Goal: Transaction & Acquisition: Obtain resource

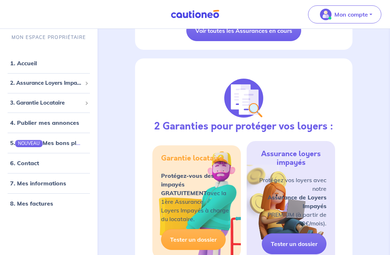
scroll to position [304, 0]
click at [224, 216] on p "Protégez-vous des impayés GRATUITEMENT avec la 1ère Assurance Loyers Impayés à …" at bounding box center [196, 198] width 71 height 52
click at [206, 202] on p "Protégez-vous des impayés GRATUITEMENT avec la 1ère Assurance Loyers Impayés à …" at bounding box center [196, 198] width 71 height 52
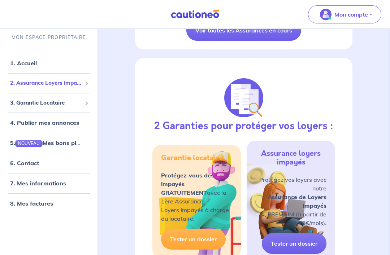
click at [36, 85] on span "2. Assurance Loyers Impayés" at bounding box center [46, 83] width 72 height 8
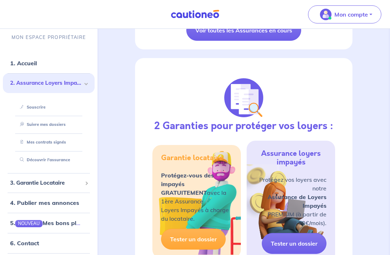
scroll to position [304, 0]
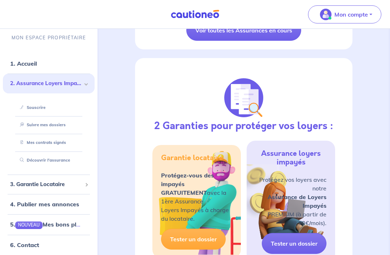
click at [34, 163] on link "Découvrir l'assurance" at bounding box center [43, 160] width 53 height 5
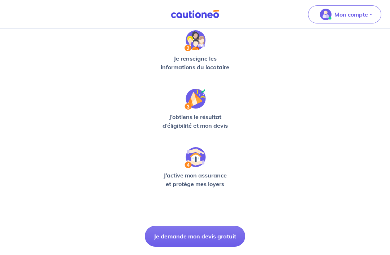
scroll to position [173, 0]
click at [204, 241] on button "Je demande mon devis gratuit" at bounding box center [195, 236] width 100 height 21
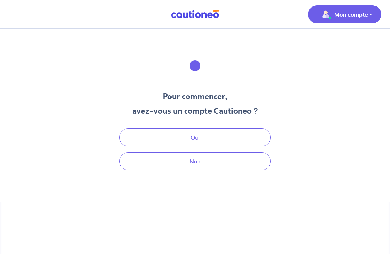
scroll to position [22, 0]
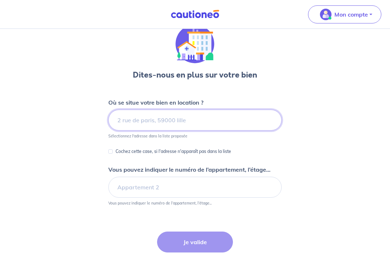
click at [230, 116] on input at bounding box center [194, 120] width 173 height 21
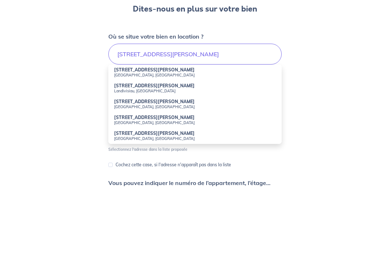
click at [121, 139] on small "Saint-Avold, France" at bounding box center [195, 141] width 162 height 5
type input "17 Rue du Général Mangin, Saint-Avold, France"
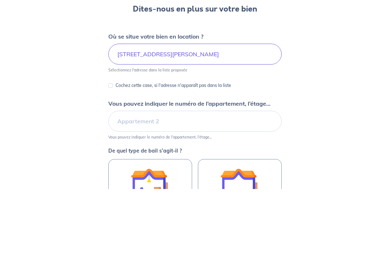
scroll to position [83, 0]
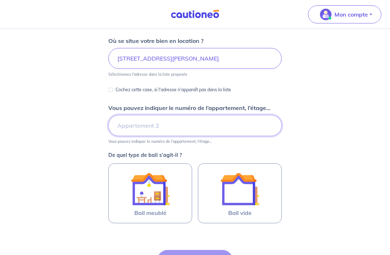
click at [121, 122] on input "Vous pouvez indiquer le numéro de l’appartement, l’étage..." at bounding box center [194, 125] width 173 height 21
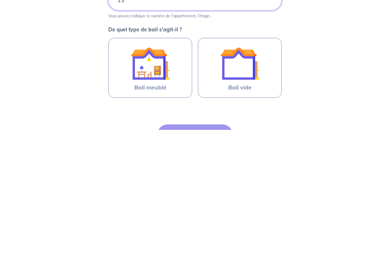
type input "13"
click at [231, 170] on img at bounding box center [239, 189] width 39 height 39
click at [0, 0] on input "Bail vide" at bounding box center [0, 0] width 0 height 0
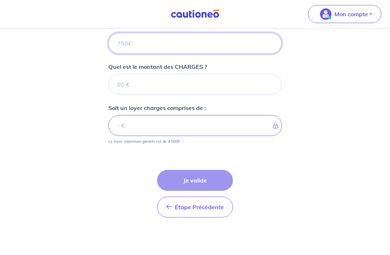
click at [180, 52] on input "Quel est le montant du LOYER HORS CHARGES ?" at bounding box center [194, 43] width 173 height 21
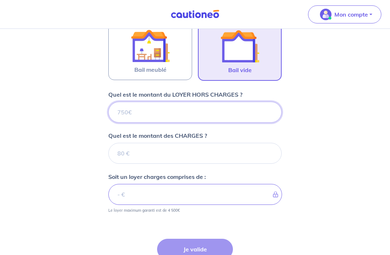
scroll to position [226, 0]
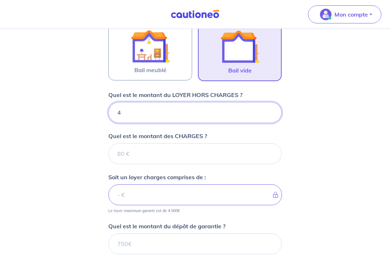
type input "40"
type input "400"
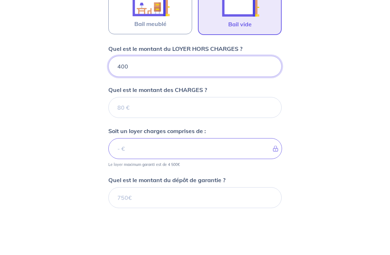
type input "400"
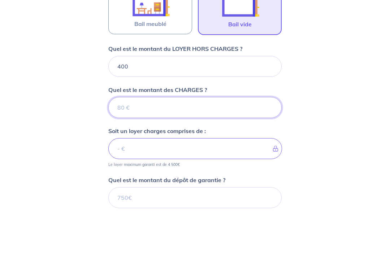
click at [199, 143] on input "Quel est le montant des CHARGES ?" at bounding box center [194, 153] width 173 height 21
type input "55"
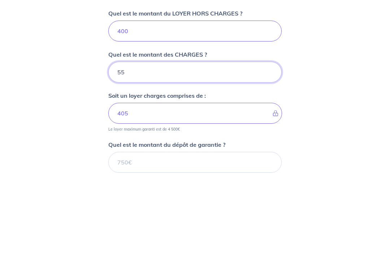
type input "455"
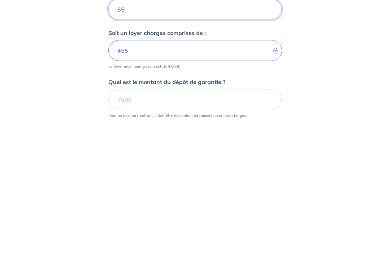
scroll to position [247, 0]
type input "55"
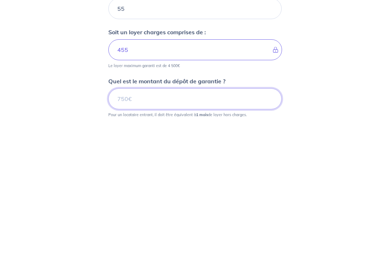
click at [219, 213] on input "Quel est le montant du dépôt de garantie ?" at bounding box center [194, 223] width 173 height 21
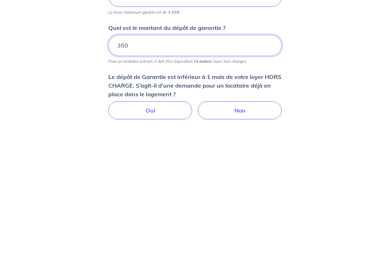
scroll to position [304, 0]
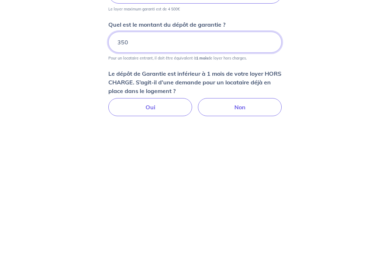
type input "350"
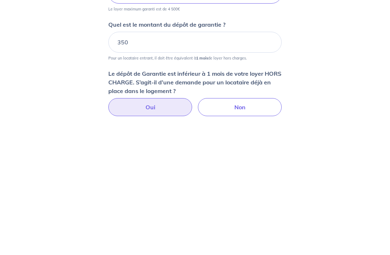
click at [150, 222] on label "Oui" at bounding box center [150, 231] width 84 height 18
click at [193, 222] on input "Oui" at bounding box center [195, 224] width 5 height 5
radio input "true"
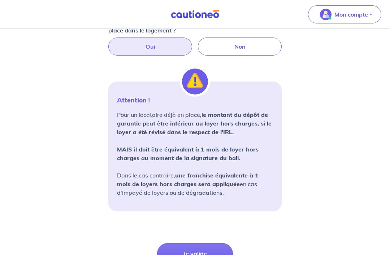
scroll to position [500, 0]
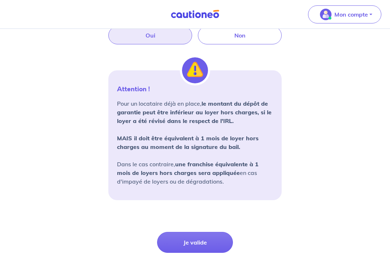
click at [208, 245] on button "Je valide" at bounding box center [195, 243] width 76 height 21
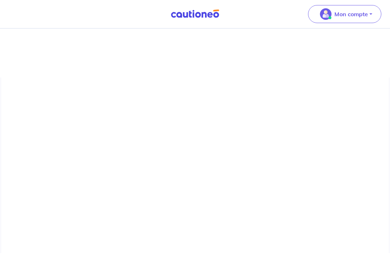
scroll to position [21, 0]
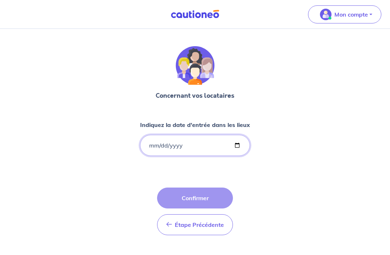
click at [210, 147] on input "Indiquez la date d'entrée dans les lieux" at bounding box center [195, 145] width 110 height 21
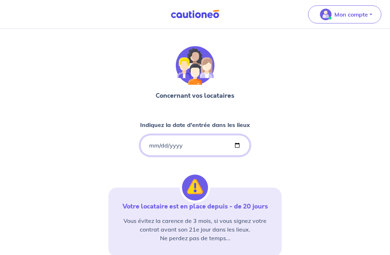
type input "2020-07-27"
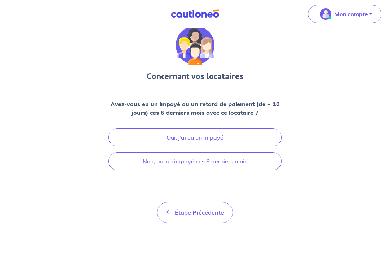
scroll to position [22, 0]
click at [243, 166] on button "Non, aucun impayé ces 6 derniers mois" at bounding box center [194, 162] width 173 height 18
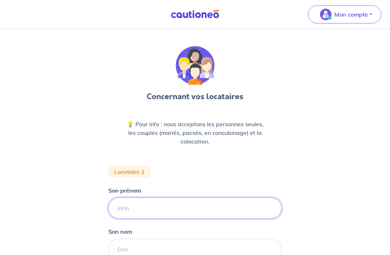
click at [245, 208] on input "Son prénom" at bounding box center [194, 208] width 173 height 21
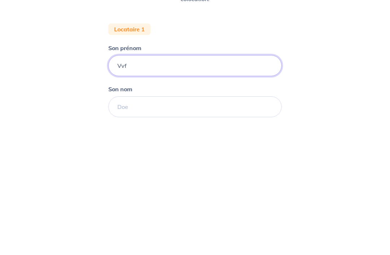
type input "Vvf"
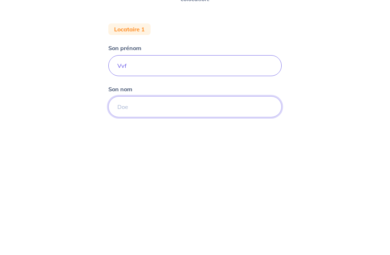
click at [120, 221] on input "Son nom" at bounding box center [194, 231] width 173 height 21
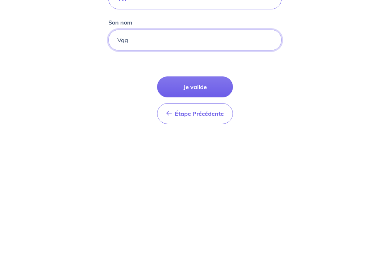
type input "Vgg"
click at [179, 201] on button "Je valide" at bounding box center [195, 211] width 76 height 21
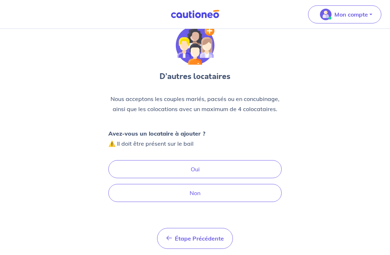
scroll to position [22, 0]
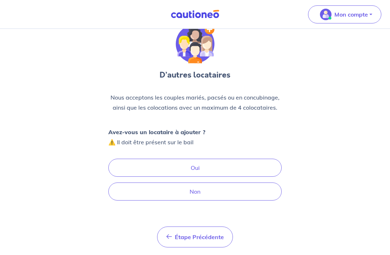
click at [244, 198] on button "Non" at bounding box center [194, 192] width 173 height 18
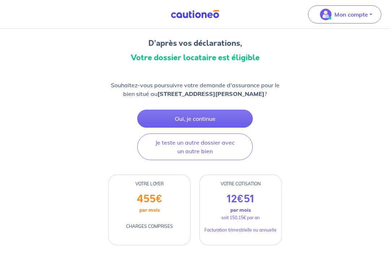
scroll to position [54, 0]
